Goal: Transaction & Acquisition: Book appointment/travel/reservation

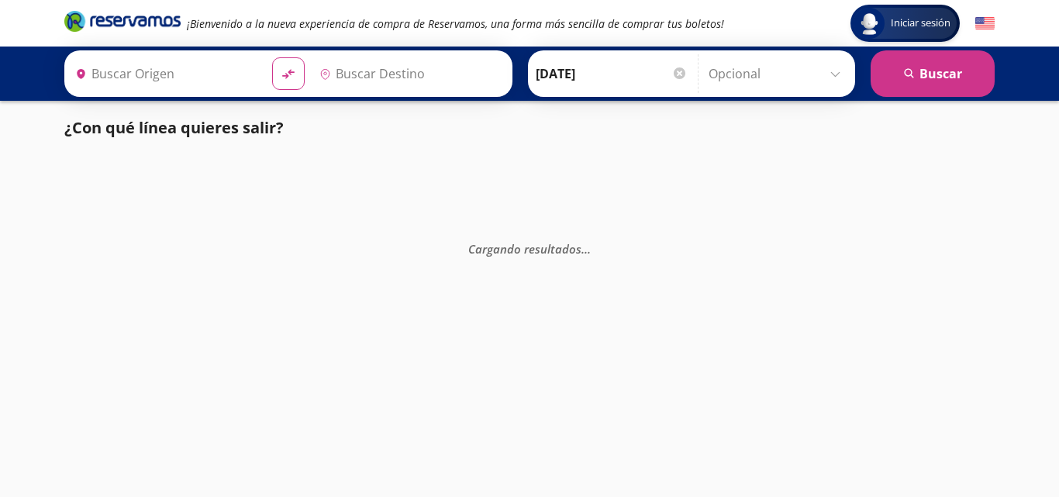
type input "[GEOGRAPHIC_DATA], [GEOGRAPHIC_DATA]"
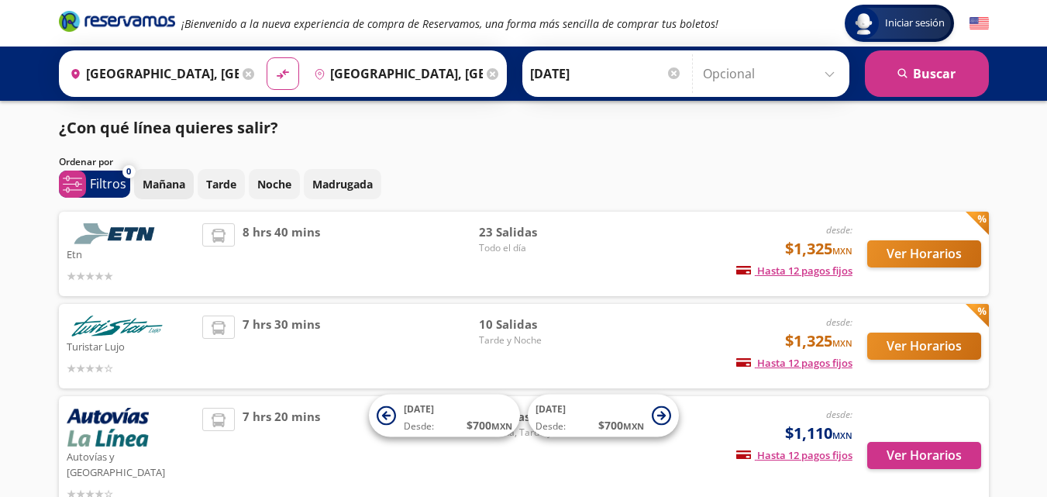
click at [158, 184] on p "Mañana" at bounding box center [164, 184] width 43 height 16
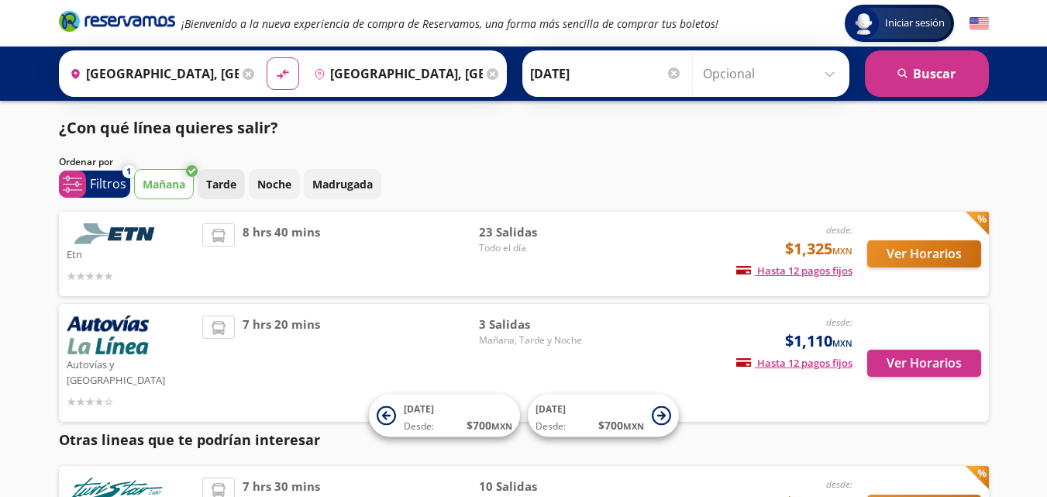
click at [242, 181] on button "Tarde" at bounding box center [221, 184] width 47 height 30
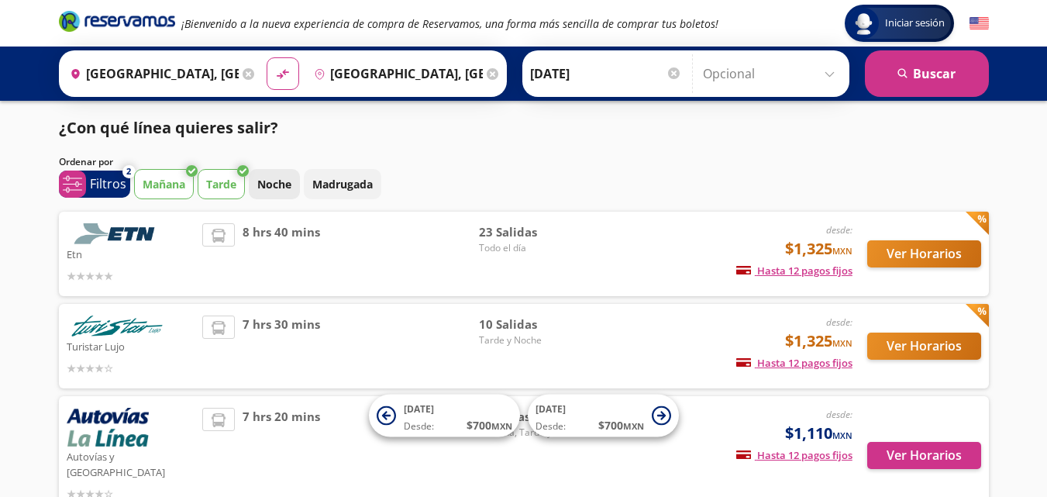
click at [289, 185] on p "Noche" at bounding box center [274, 184] width 34 height 16
click at [332, 191] on p "Madrugada" at bounding box center [342, 184] width 60 height 16
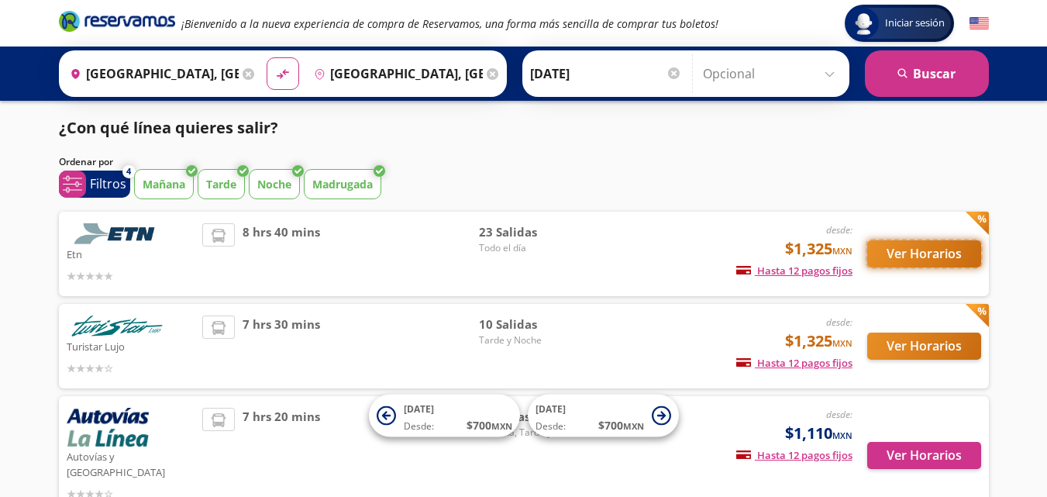
click at [900, 248] on button "Ver Horarios" at bounding box center [924, 253] width 114 height 27
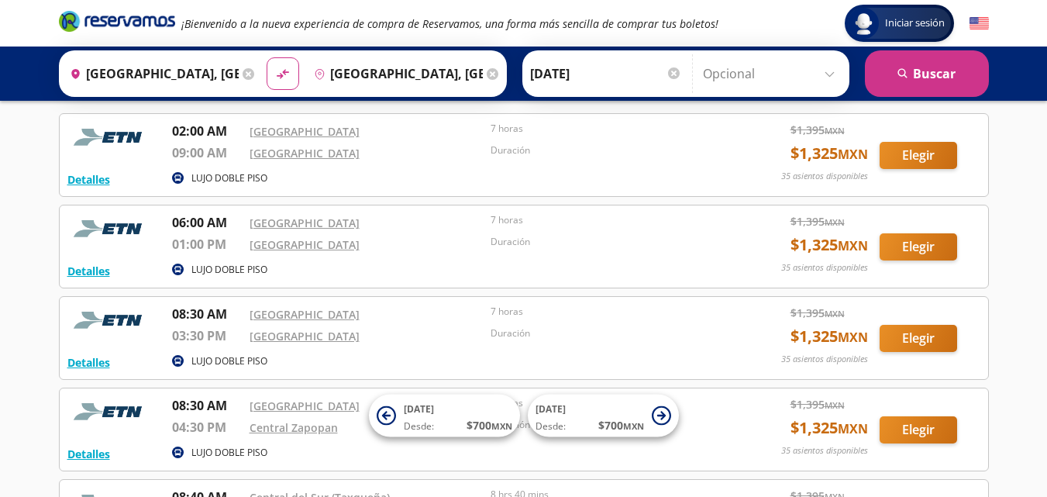
scroll to position [71, 0]
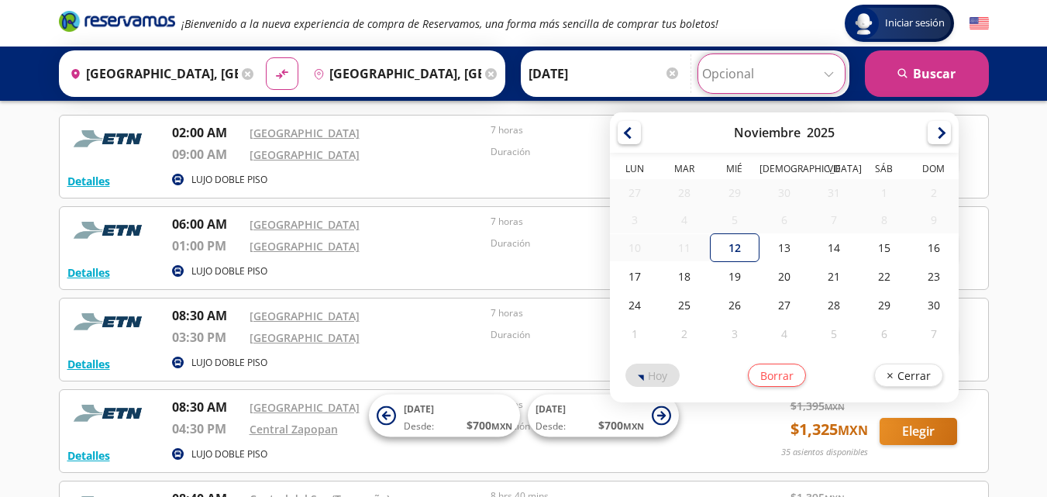
click at [791, 77] on input "Opcional" at bounding box center [771, 73] width 139 height 39
click at [880, 253] on div "15" at bounding box center [884, 247] width 50 height 29
type input "[DATE]"
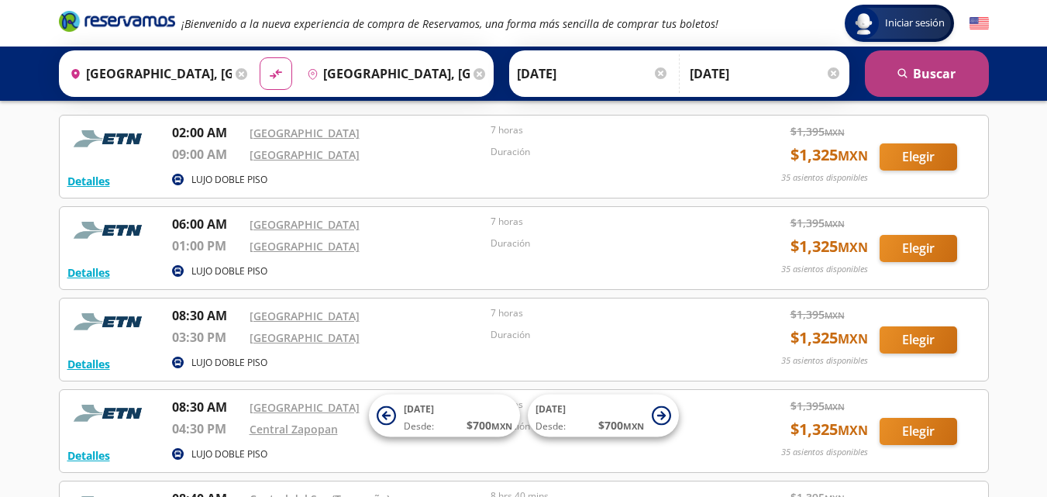
click at [917, 67] on button "search [GEOGRAPHIC_DATA]" at bounding box center [927, 73] width 124 height 46
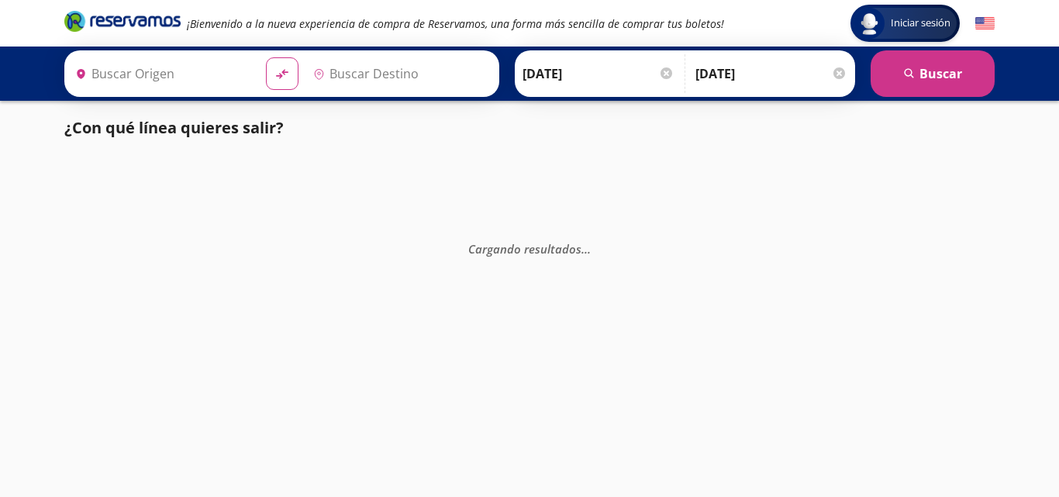
type input "[GEOGRAPHIC_DATA], [GEOGRAPHIC_DATA]"
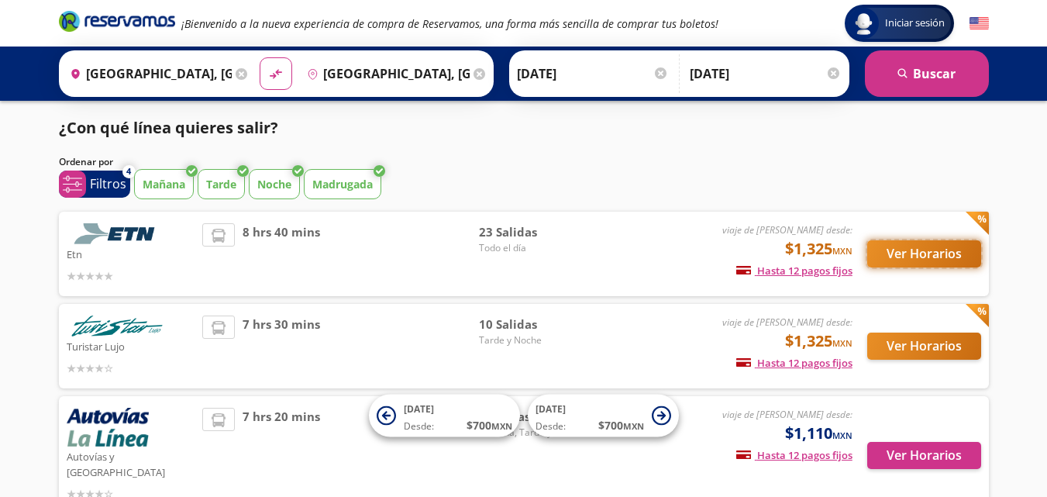
click at [948, 255] on button "Ver Horarios" at bounding box center [924, 253] width 114 height 27
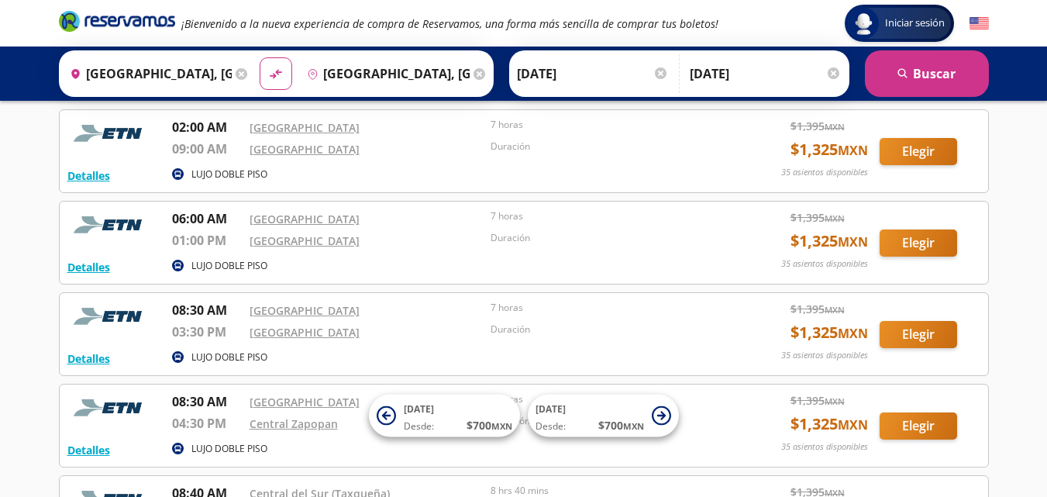
scroll to position [70, 0]
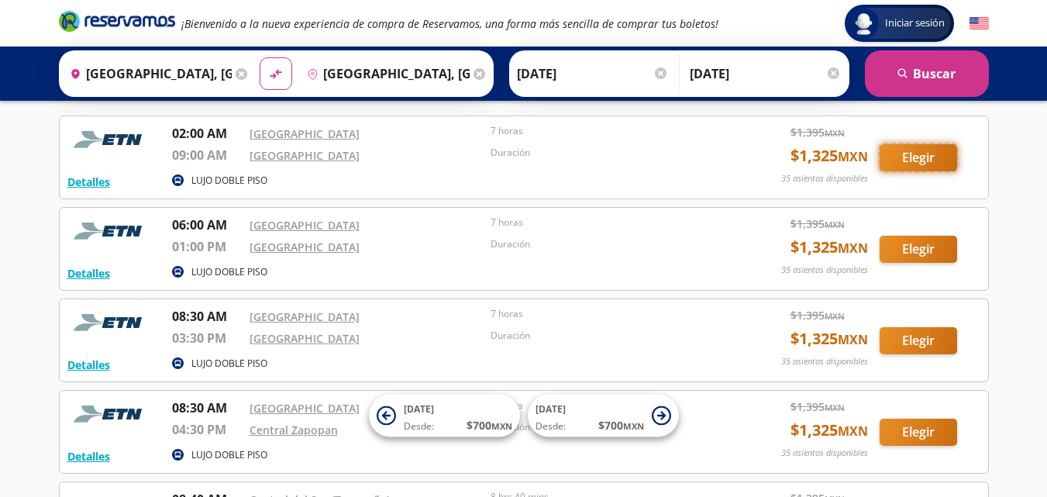
click at [920, 161] on button "Elegir" at bounding box center [918, 157] width 77 height 27
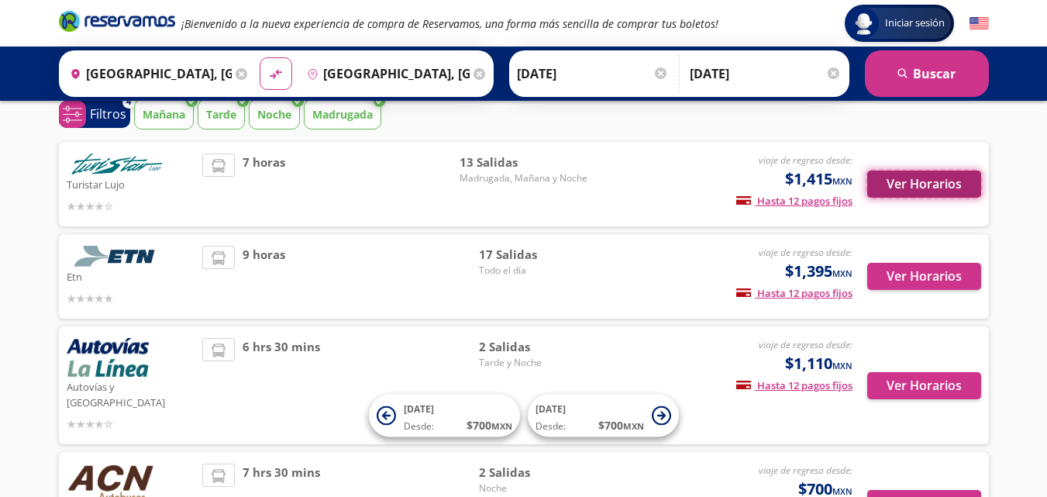
click at [928, 181] on button "Ver Horarios" at bounding box center [924, 183] width 114 height 27
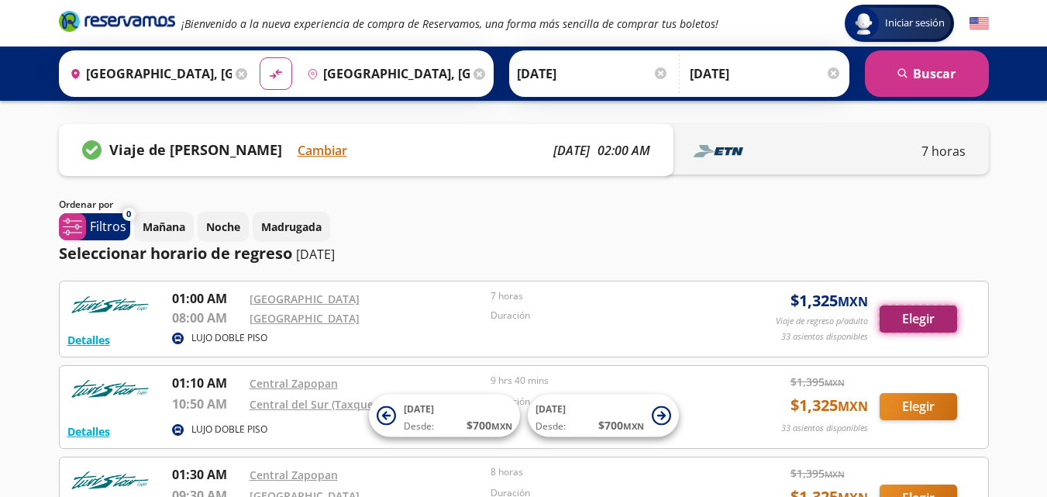
click at [914, 318] on button "Elegir" at bounding box center [918, 318] width 77 height 27
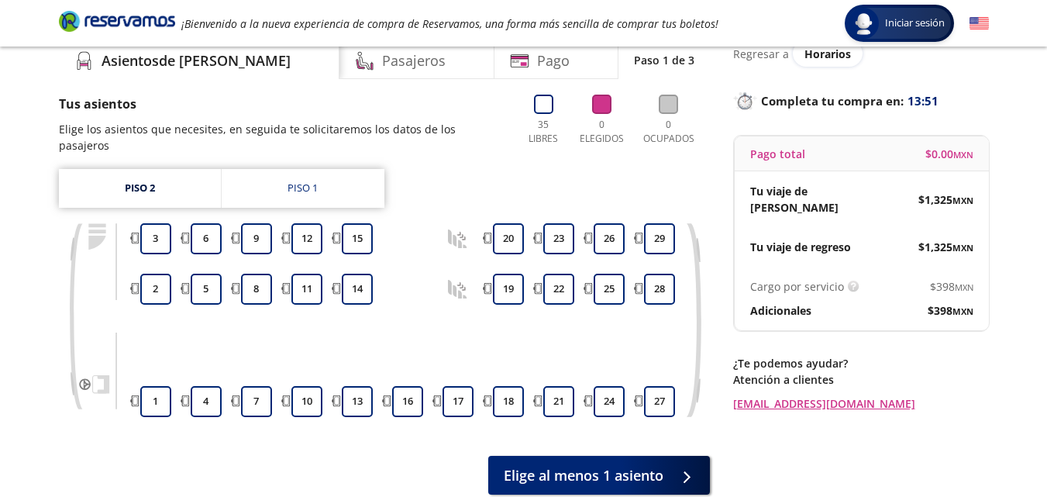
scroll to position [60, 0]
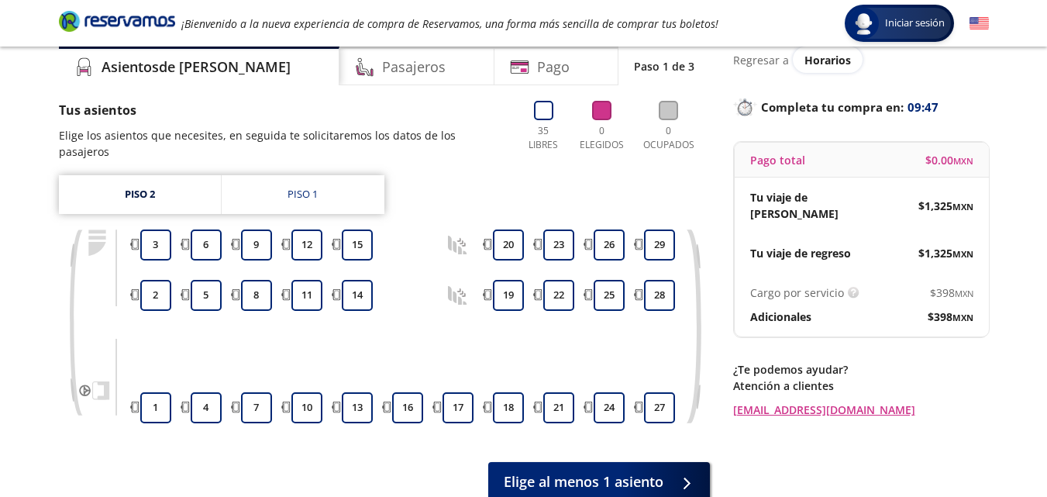
click at [42, 72] on div "Group 9 Created with Sketch. Elige tus asientos de ida [GEOGRAPHIC_DATA] - [GEO…" at bounding box center [523, 270] width 1047 height 661
drag, startPoint x: 42, startPoint y: 72, endPoint x: 23, endPoint y: 74, distance: 18.7
click at [23, 74] on div "Group 9 Created with Sketch. Elige tus asientos de ida [GEOGRAPHIC_DATA] - [GEO…" at bounding box center [523, 270] width 1047 height 661
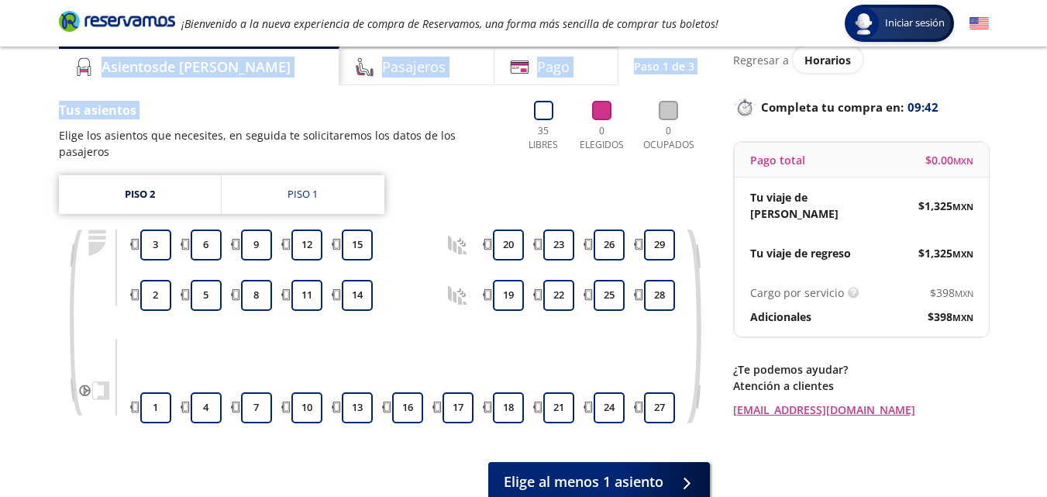
drag, startPoint x: 23, startPoint y: 74, endPoint x: 56, endPoint y: 88, distance: 35.4
click at [56, 88] on div "Group 9 Created with Sketch. Elige tus asientos de ida [GEOGRAPHIC_DATA] - [GEO…" at bounding box center [523, 270] width 1047 height 661
click at [56, 88] on div "Asientos de [PERSON_NAME] Pago Paso 1 de 3 Tus asientos Elige los asientos que …" at bounding box center [523, 273] width 945 height 454
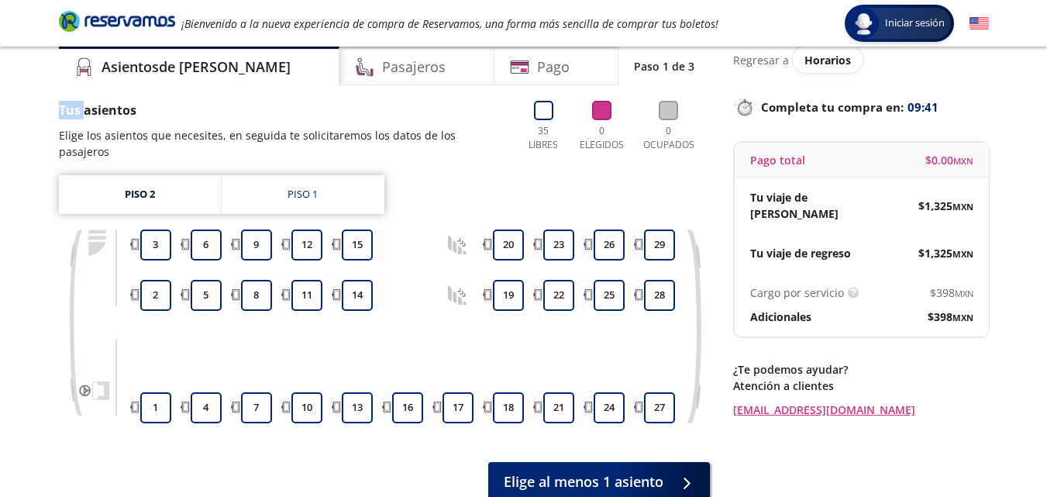
click at [56, 88] on div "Asientos de [PERSON_NAME] Pago Paso 1 de 3 Tus asientos Elige los asientos que …" at bounding box center [523, 273] width 945 height 454
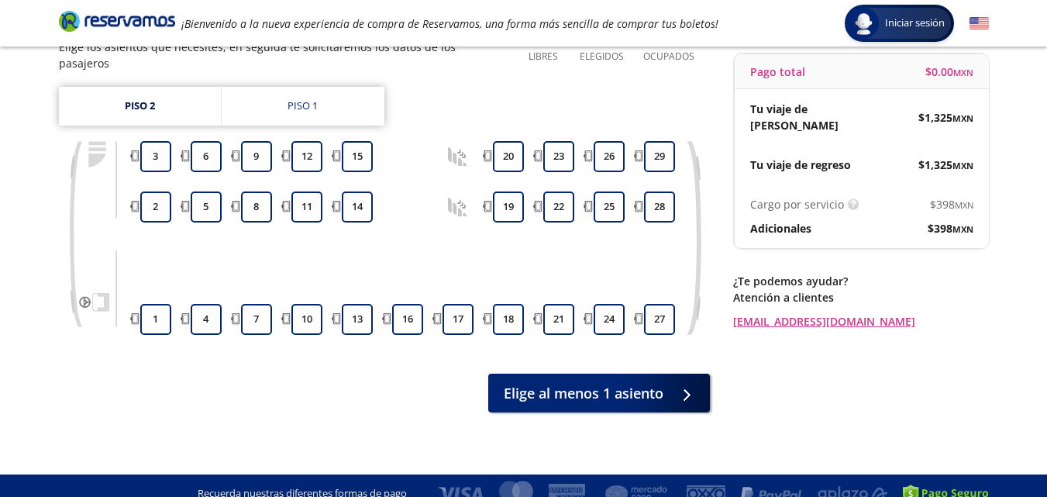
scroll to position [95, 0]
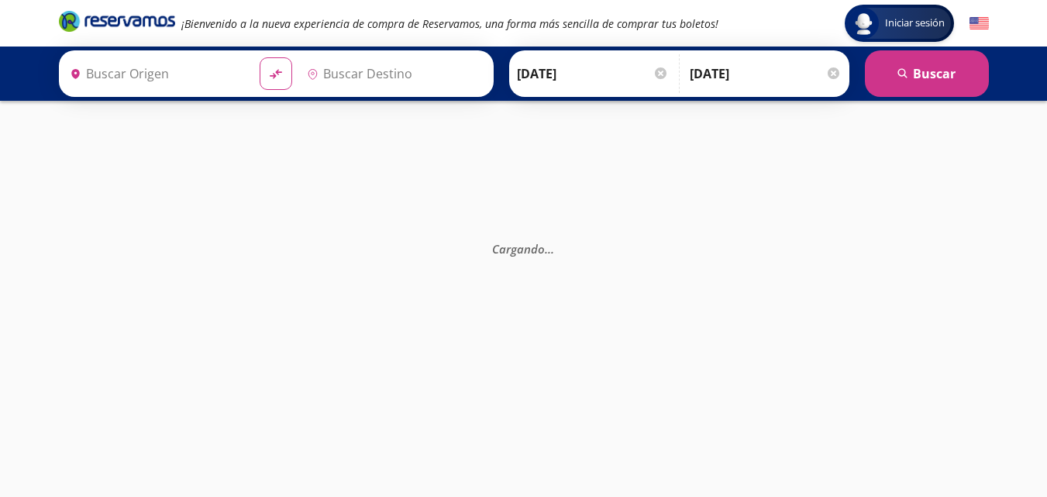
type input "[GEOGRAPHIC_DATA], [GEOGRAPHIC_DATA]"
